Goal: Task Accomplishment & Management: Manage account settings

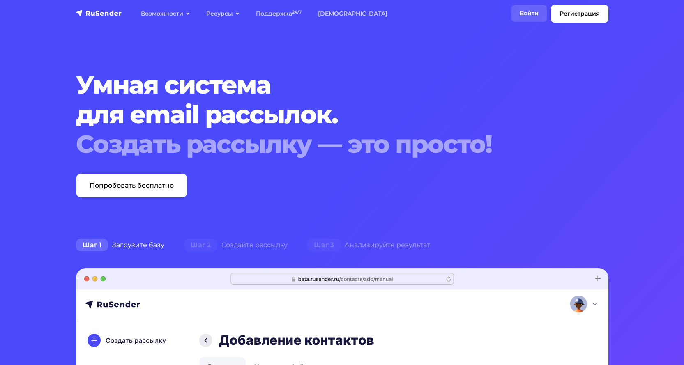
click at [523, 8] on link "Войти" at bounding box center [528, 13] width 35 height 17
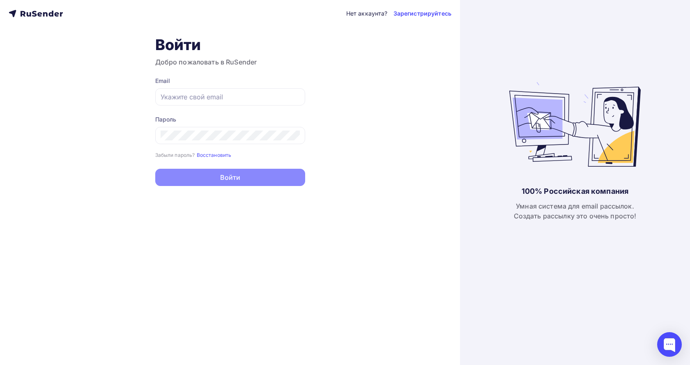
type input "[EMAIL_ADDRESS][DOMAIN_NAME]"
click at [238, 174] on button "Войти" at bounding box center [230, 177] width 150 height 17
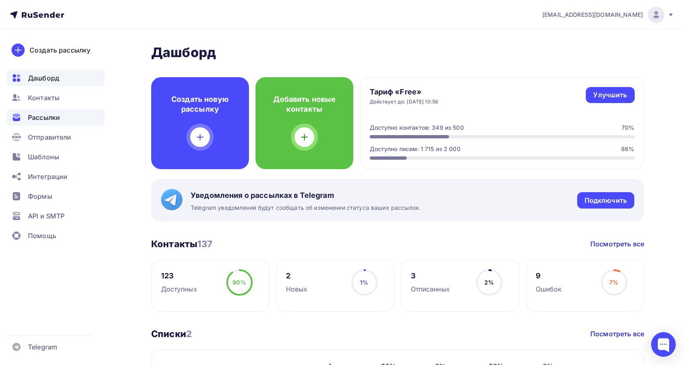
click at [51, 117] on span "Рассылки" at bounding box center [44, 118] width 32 height 10
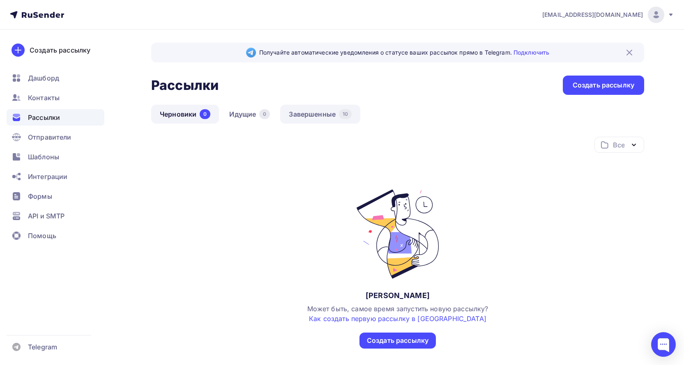
click at [304, 113] on link "Завершенные 10" at bounding box center [320, 114] width 80 height 19
